Goal: Task Accomplishment & Management: Use online tool/utility

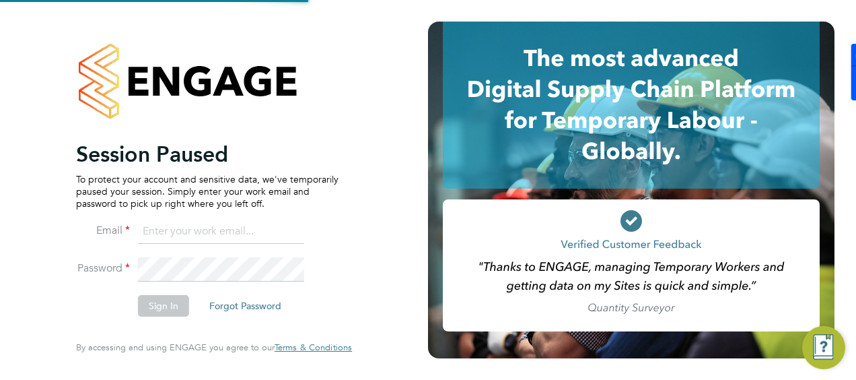
type input "[PERSON_NAME][EMAIL_ADDRESS][DOMAIN_NAME]"
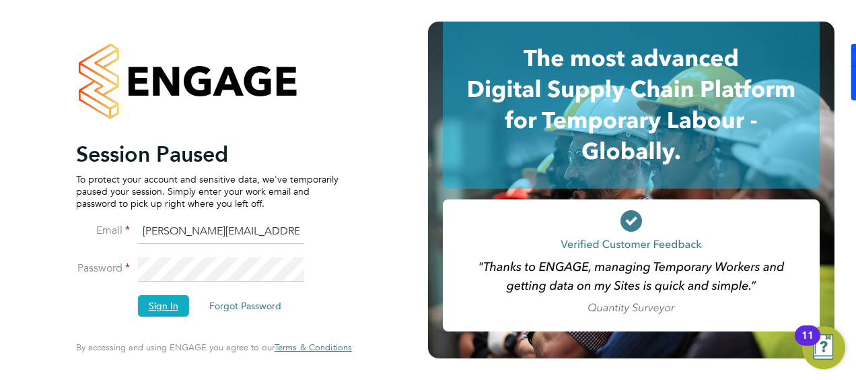
click at [171, 296] on button "Sign In" at bounding box center [163, 306] width 51 height 22
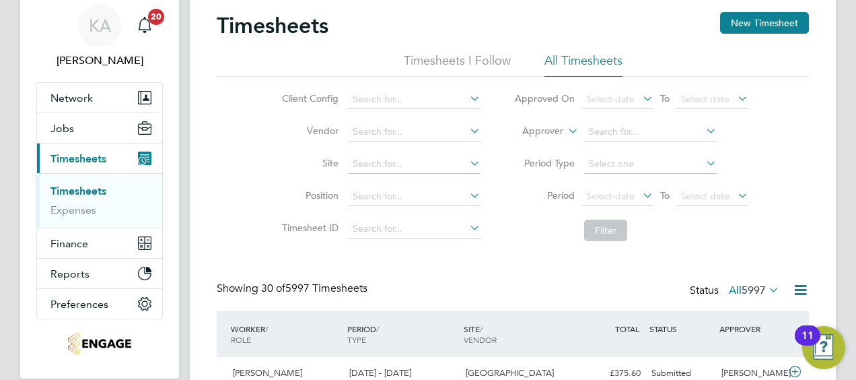
scroll to position [67, 0]
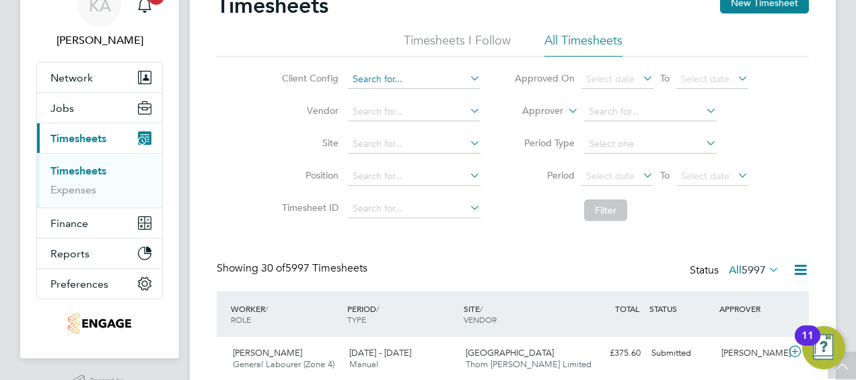
click at [400, 73] on input at bounding box center [414, 79] width 133 height 19
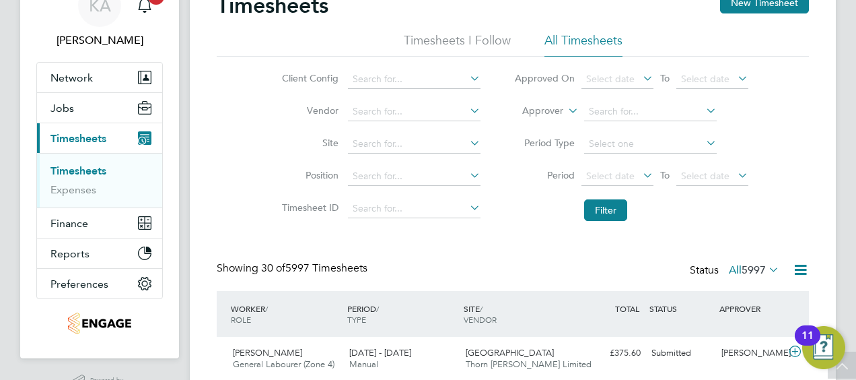
click at [640, 174] on icon at bounding box center [640, 175] width 0 height 19
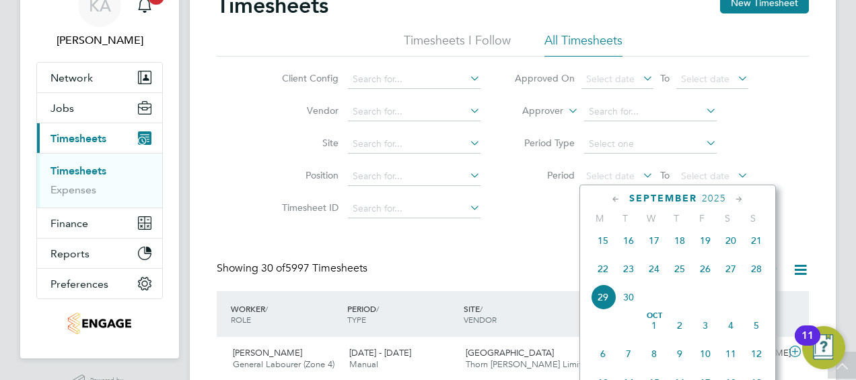
click at [600, 278] on span "22" at bounding box center [603, 269] width 26 height 26
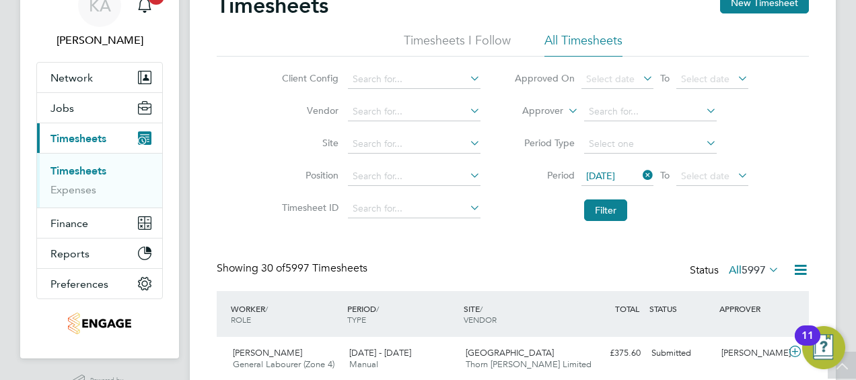
click at [735, 173] on icon at bounding box center [735, 175] width 0 height 19
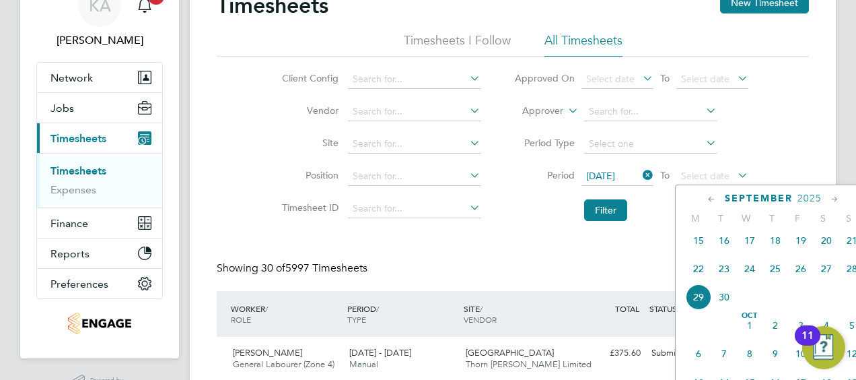
click at [848, 276] on span "28" at bounding box center [853, 269] width 26 height 26
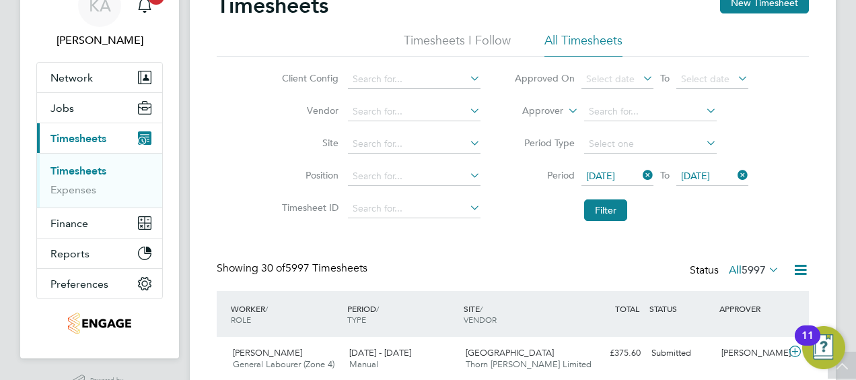
click at [613, 195] on li "Filter" at bounding box center [632, 210] width 268 height 35
click at [607, 203] on button "Filter" at bounding box center [605, 210] width 43 height 22
click at [467, 107] on icon at bounding box center [467, 110] width 0 height 19
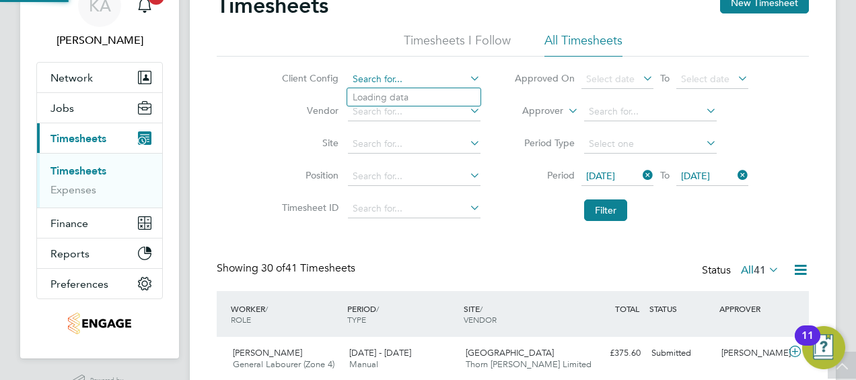
click at [412, 75] on input at bounding box center [414, 79] width 133 height 19
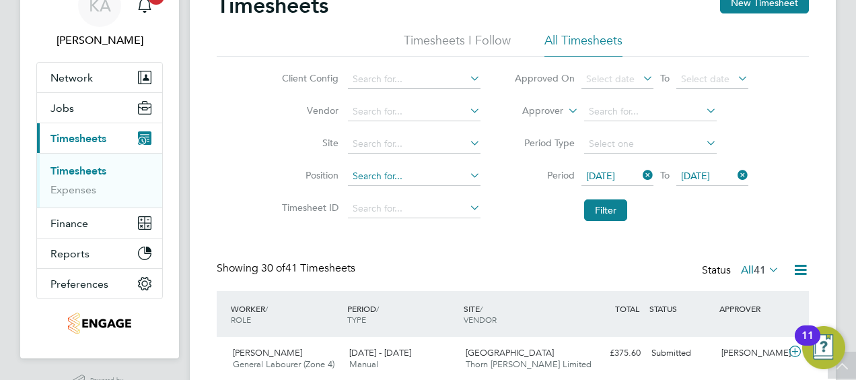
drag, startPoint x: 409, startPoint y: 213, endPoint x: 412, endPoint y: 174, distance: 38.5
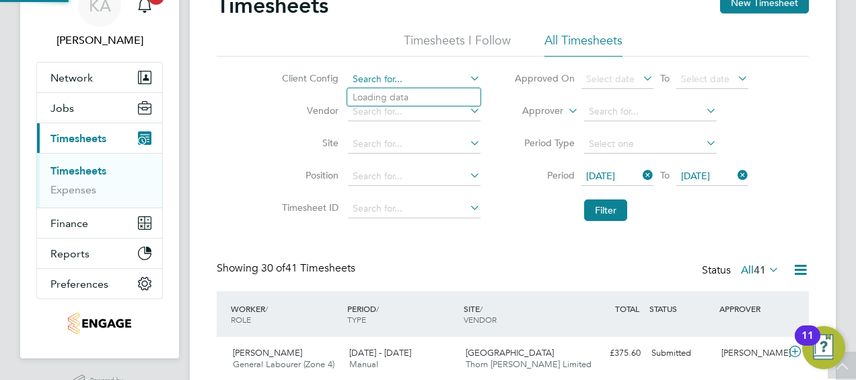
click at [400, 74] on input at bounding box center [414, 79] width 133 height 19
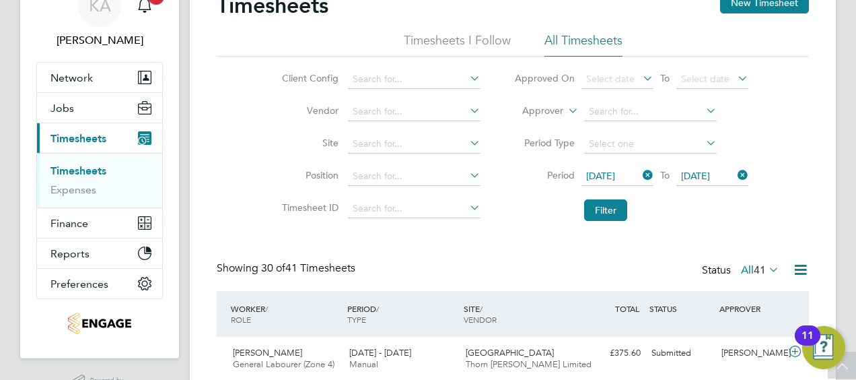
click at [467, 74] on icon at bounding box center [467, 78] width 0 height 19
click at [393, 226] on li "Countryside Timber Frame Ltd" at bounding box center [434, 225] width 175 height 18
type input "Countryside Timber Frame Ltd"
click at [467, 108] on icon at bounding box center [467, 110] width 0 height 19
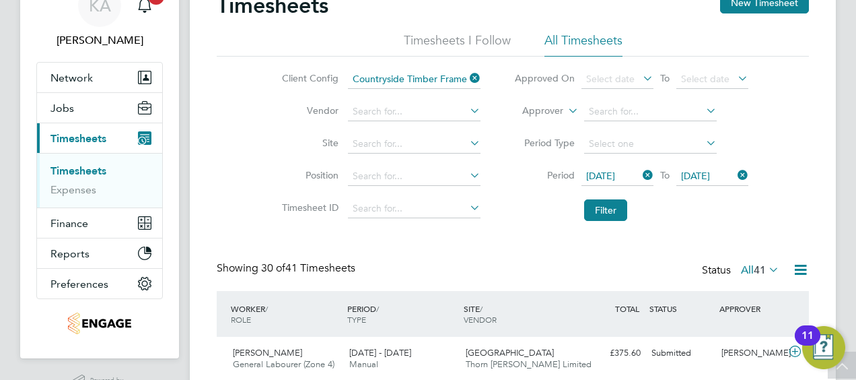
click at [467, 106] on icon at bounding box center [467, 110] width 0 height 19
drag, startPoint x: 520, startPoint y: 218, endPoint x: 662, endPoint y: 264, distance: 149.3
click at [521, 218] on li "Filter" at bounding box center [632, 210] width 268 height 35
click at [600, 211] on button "Filter" at bounding box center [605, 210] width 43 height 22
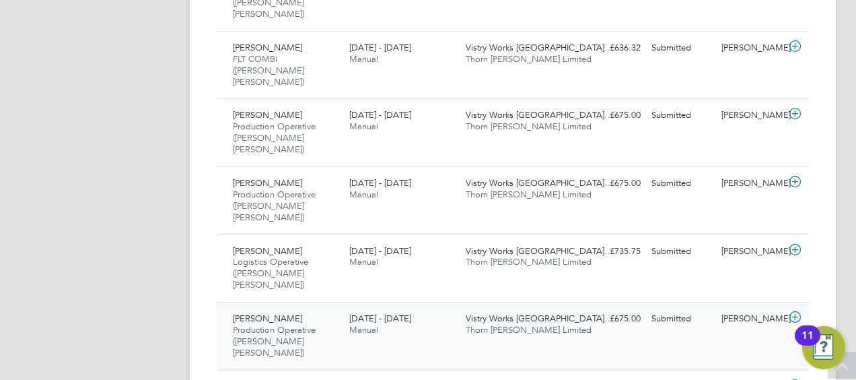
click at [318, 308] on div "Philip Dickson Production Operative (Thorn Baker) 22 - 28 Sep 2025" at bounding box center [286, 336] width 116 height 57
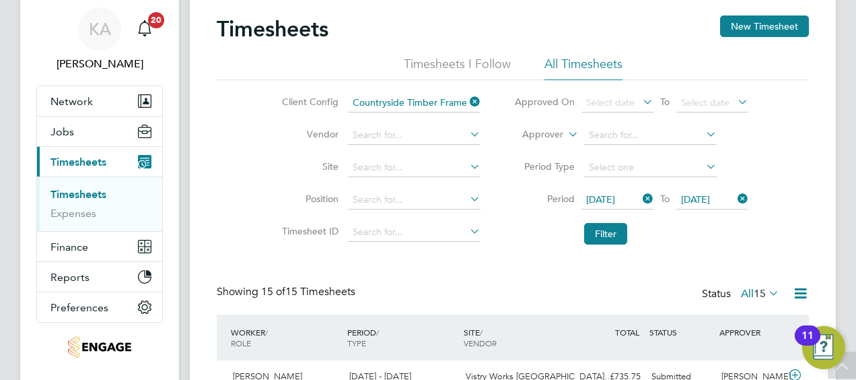
scroll to position [0, 0]
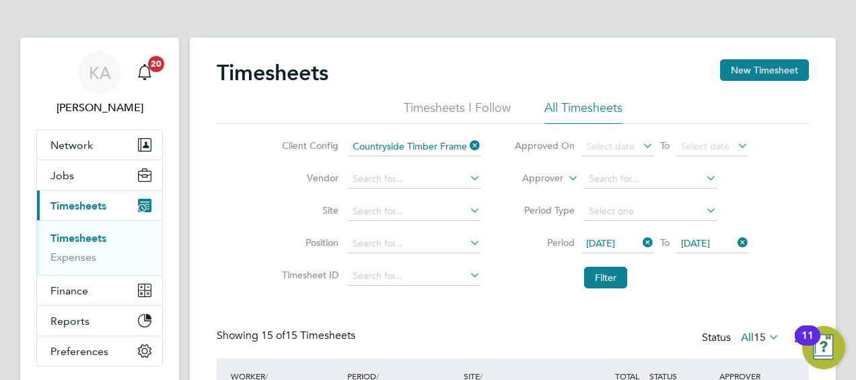
click at [554, 283] on li "Filter" at bounding box center [632, 277] width 268 height 35
